Goal: Task Accomplishment & Management: Manage account settings

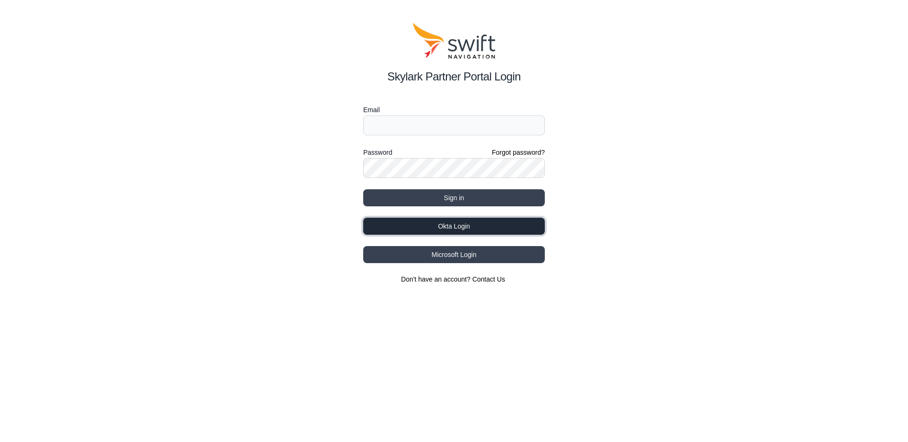
click at [512, 228] on button "Okta Login" at bounding box center [454, 226] width 182 height 17
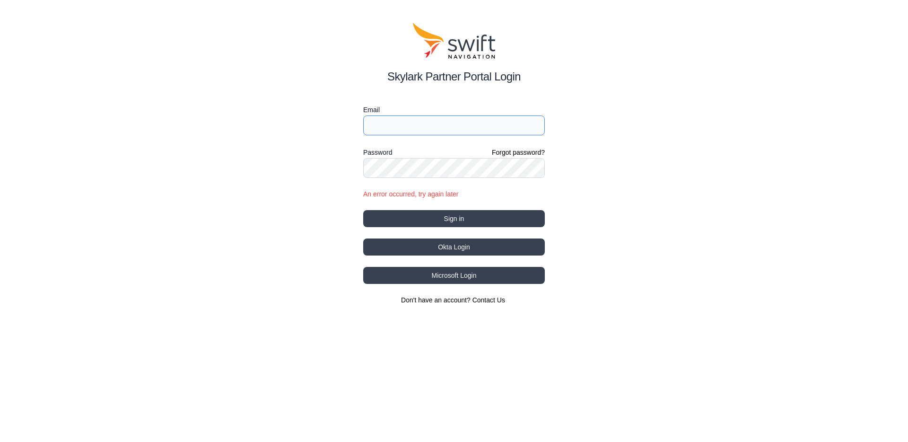
click at [402, 121] on input "Email" at bounding box center [454, 125] width 182 height 20
click at [449, 248] on button "Okta Login" at bounding box center [454, 246] width 182 height 17
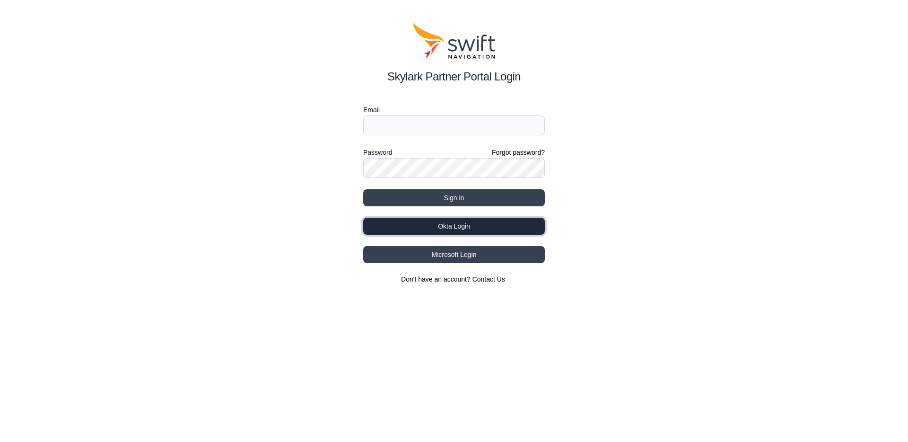
click at [453, 227] on button "Okta Login" at bounding box center [454, 226] width 182 height 17
